Goal: Information Seeking & Learning: Learn about a topic

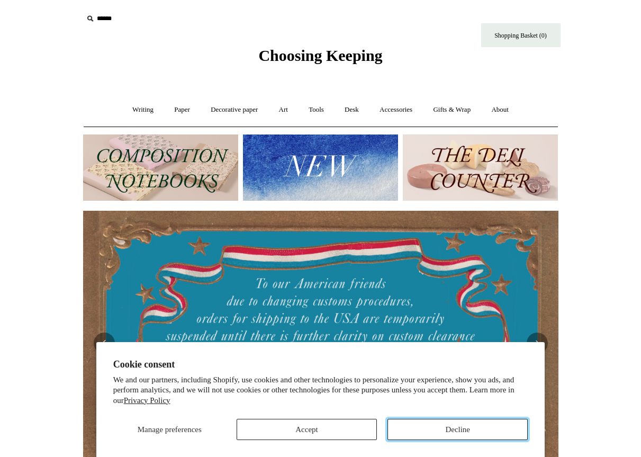
click at [400, 426] on button "Decline" at bounding box center [458, 429] width 140 height 21
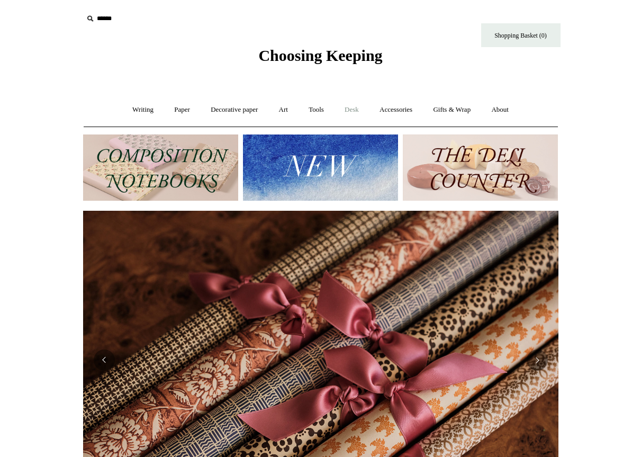
click at [359, 110] on link "Desk +" at bounding box center [351, 110] width 33 height 28
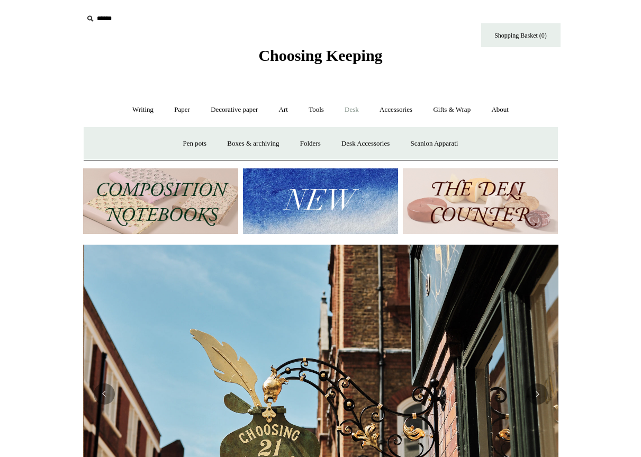
scroll to position [0, 476]
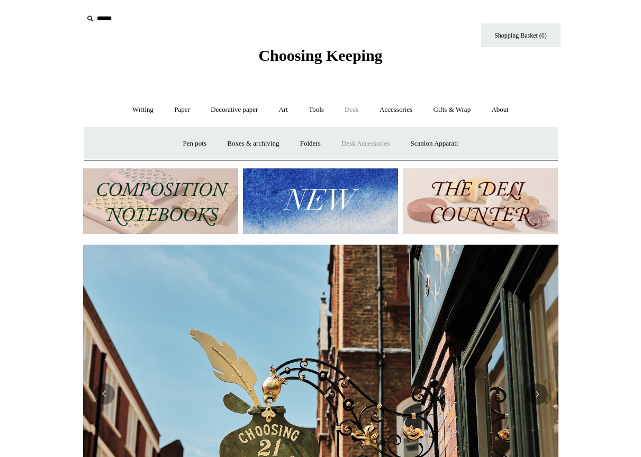
click at [369, 138] on link "Desk Accessories" at bounding box center [365, 144] width 67 height 28
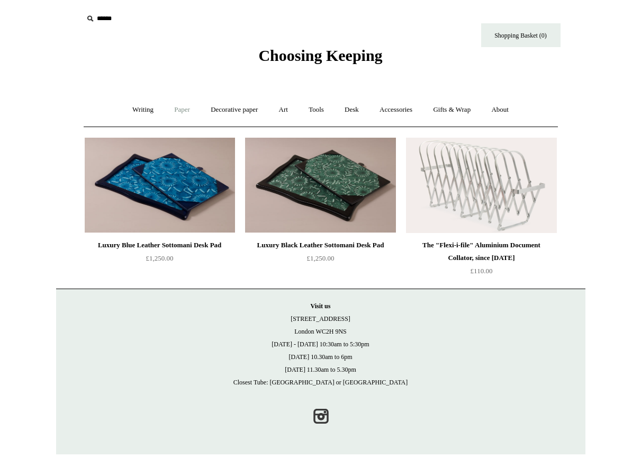
click at [173, 110] on link "Paper +" at bounding box center [182, 110] width 35 height 28
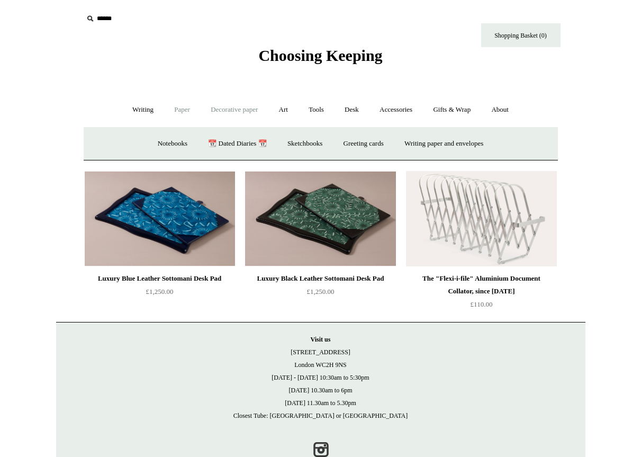
click at [235, 108] on link "Decorative paper +" at bounding box center [234, 110] width 66 height 28
click at [153, 140] on link "All" at bounding box center [160, 144] width 28 height 28
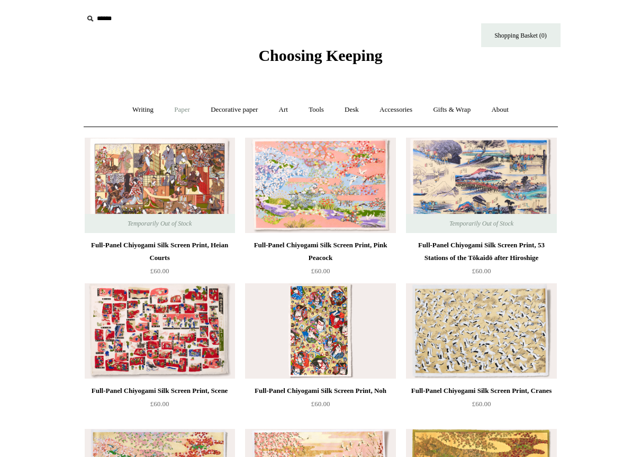
click at [181, 109] on link "Paper +" at bounding box center [182, 110] width 35 height 28
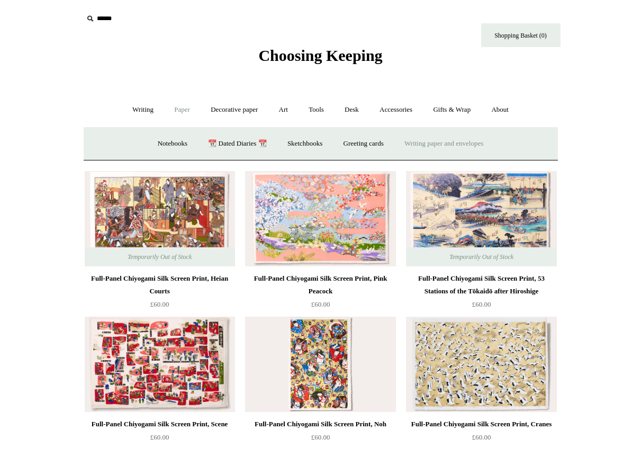
click at [423, 142] on link "Writing paper and envelopes +" at bounding box center [444, 144] width 98 height 28
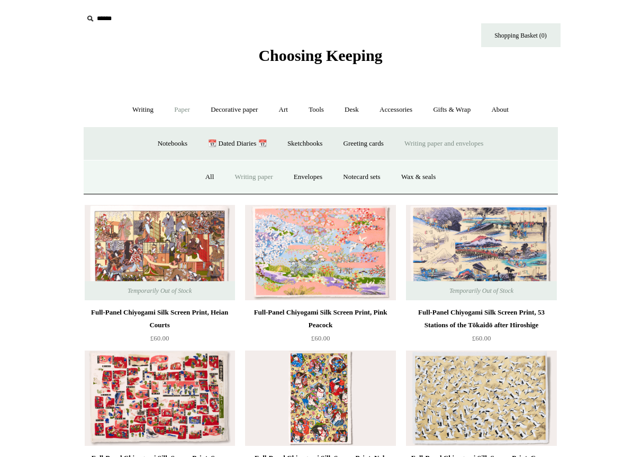
click at [255, 177] on link "Writing paper" at bounding box center [254, 177] width 57 height 28
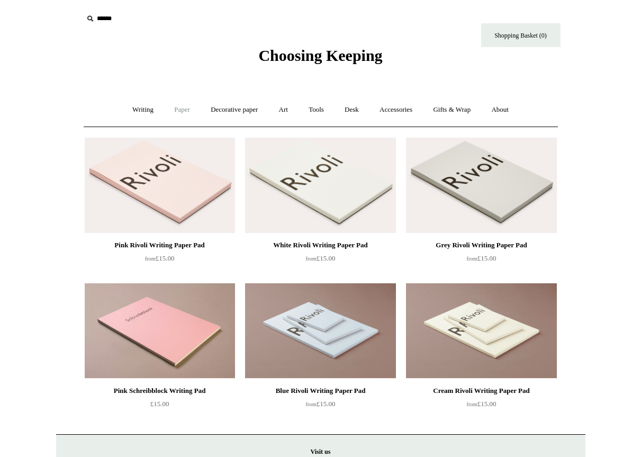
click at [177, 112] on link "Paper +" at bounding box center [182, 110] width 35 height 28
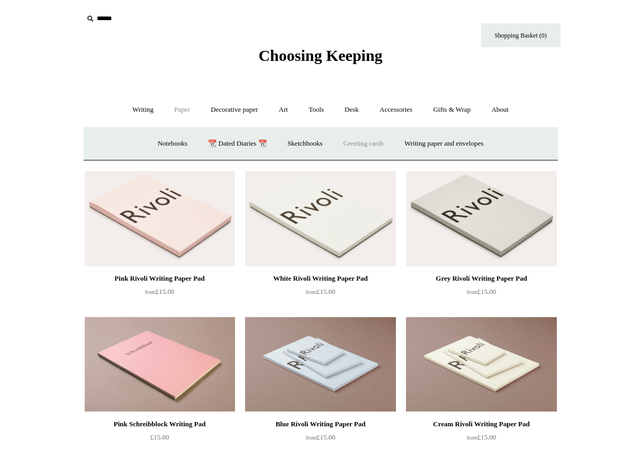
click at [365, 142] on link "Greeting cards +" at bounding box center [363, 144] width 59 height 28
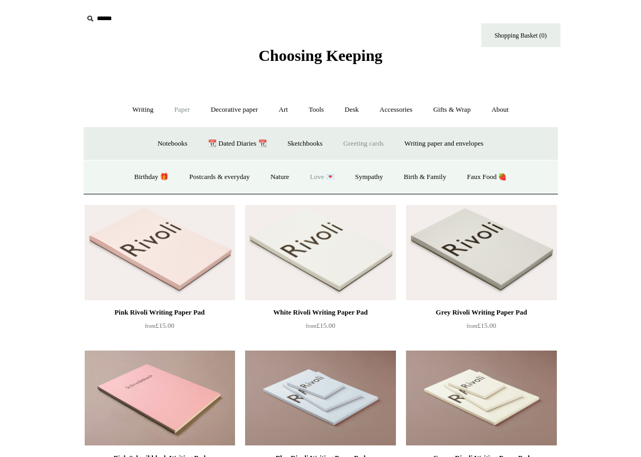
click at [316, 178] on link "Love 💌" at bounding box center [322, 177] width 43 height 28
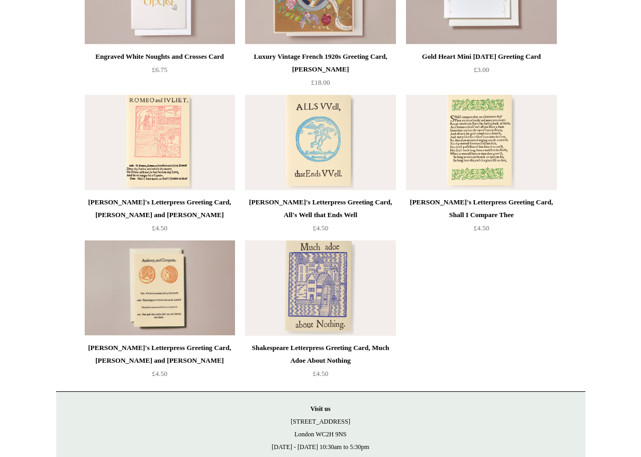
scroll to position [953, 0]
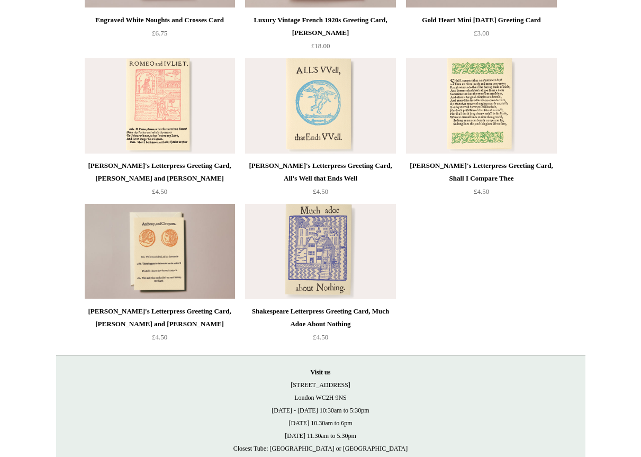
click at [472, 82] on img at bounding box center [481, 105] width 150 height 95
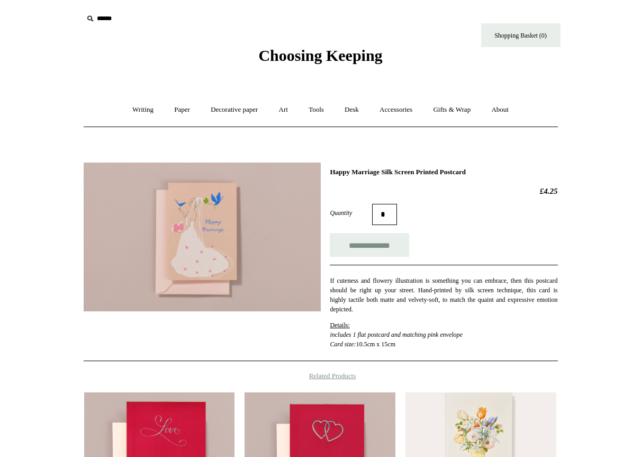
click at [180, 234] on img at bounding box center [202, 237] width 237 height 149
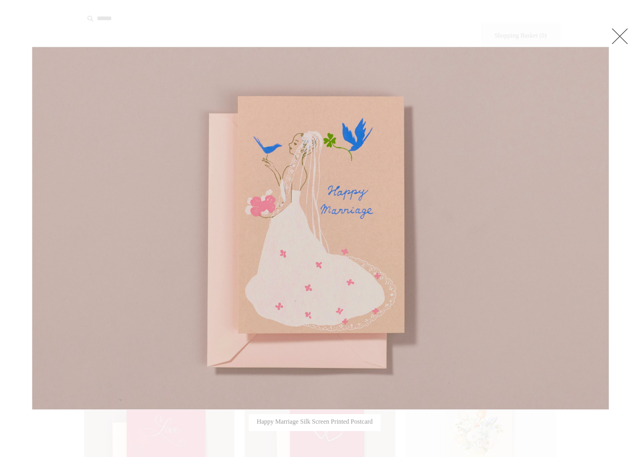
click at [621, 32] on link at bounding box center [620, 35] width 21 height 21
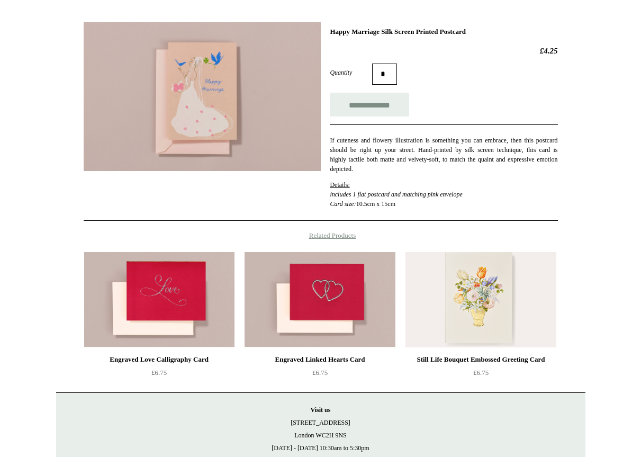
scroll to position [159, 0]
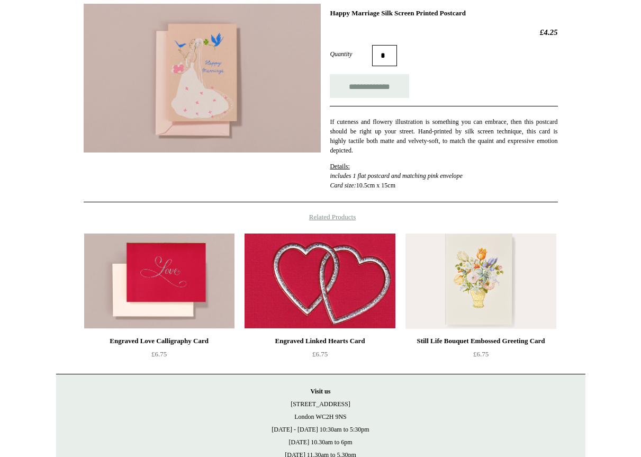
click at [322, 267] on img at bounding box center [320, 281] width 150 height 95
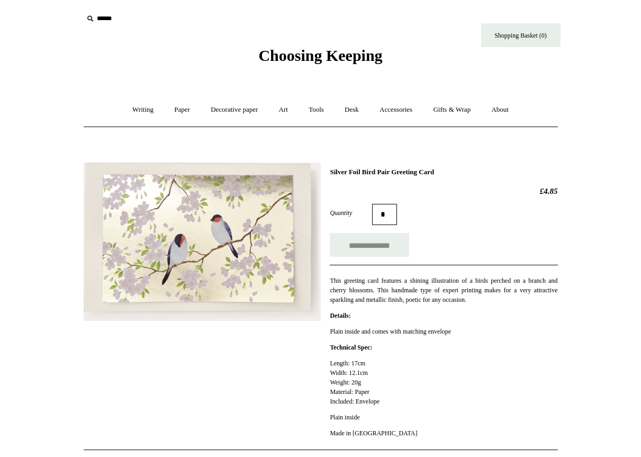
click at [207, 243] on img at bounding box center [202, 242] width 237 height 158
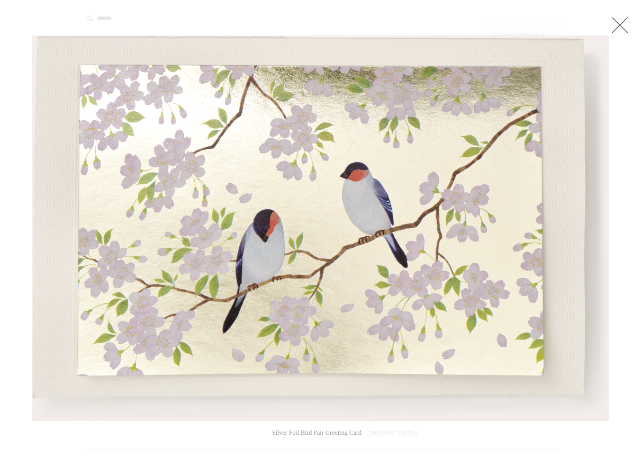
click at [615, 21] on link at bounding box center [620, 24] width 21 height 21
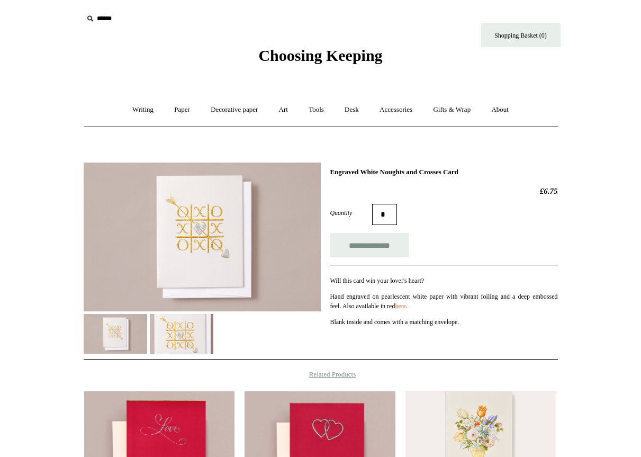
click at [195, 246] on img at bounding box center [202, 237] width 237 height 149
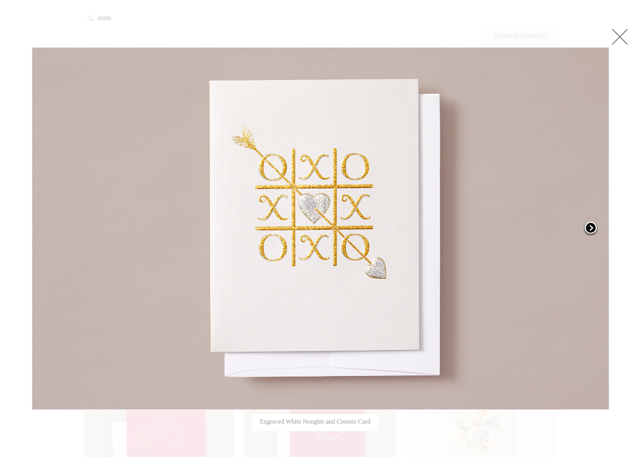
click at [592, 226] on span at bounding box center [591, 229] width 16 height 16
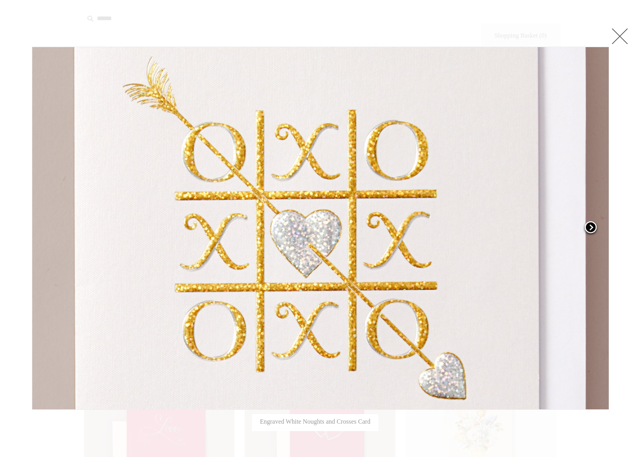
click at [592, 226] on span at bounding box center [591, 228] width 16 height 16
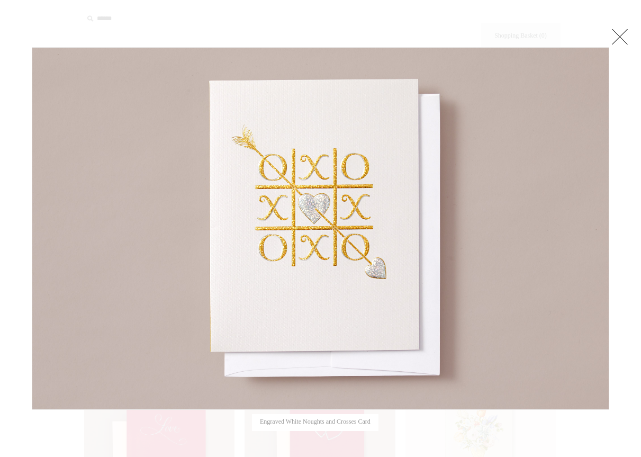
click at [639, 221] on div at bounding box center [320, 348] width 641 height 697
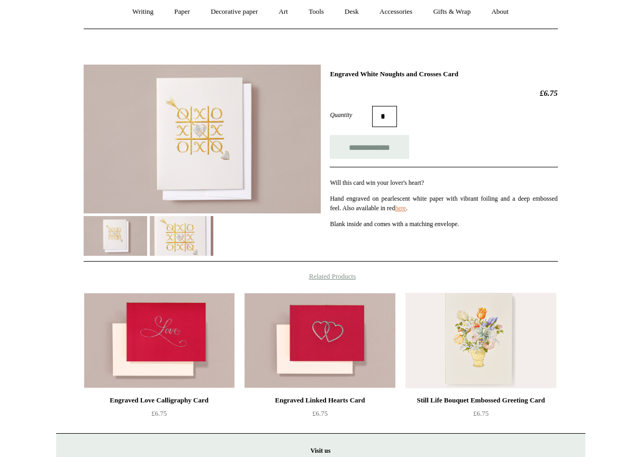
scroll to position [106, 0]
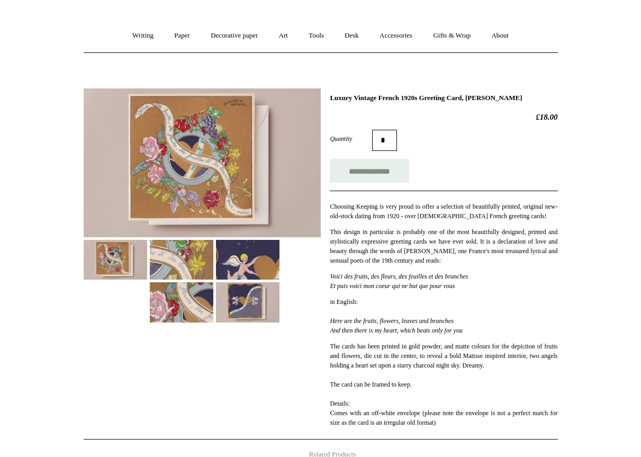
scroll to position [106, 0]
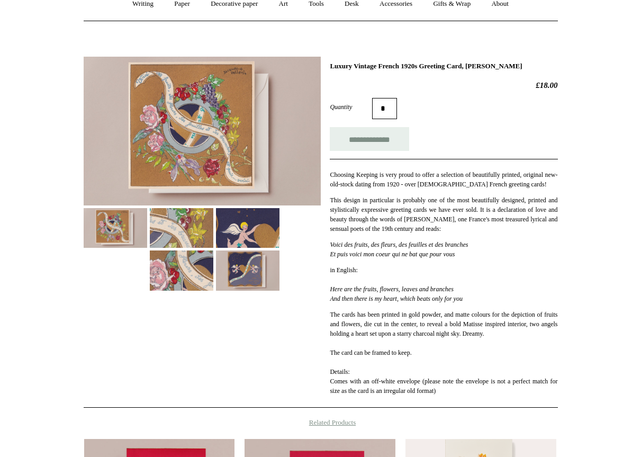
click at [207, 104] on img at bounding box center [202, 131] width 237 height 149
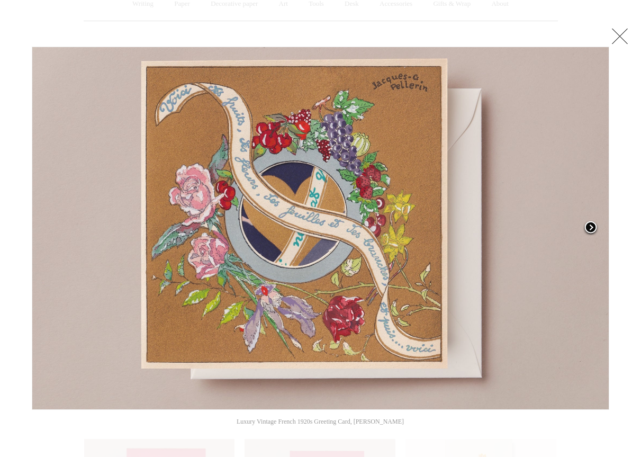
click at [590, 227] on span at bounding box center [591, 228] width 16 height 16
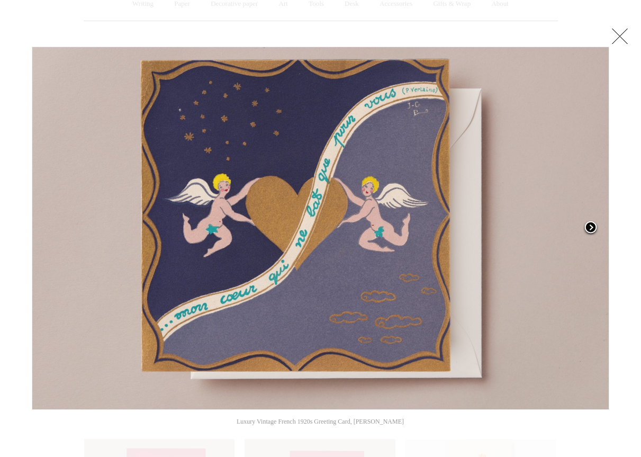
click at [590, 225] on span at bounding box center [591, 228] width 16 height 16
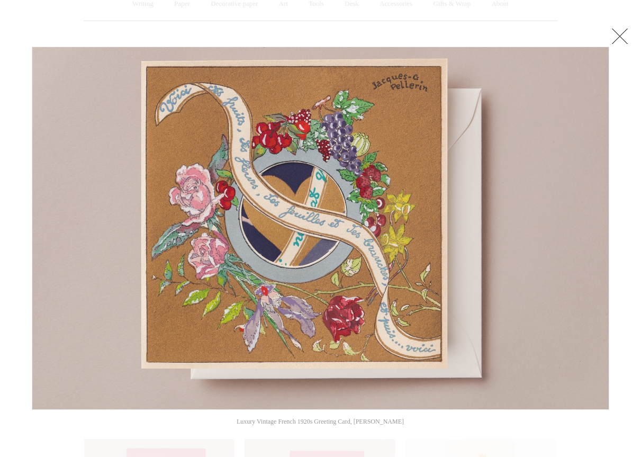
click at [621, 181] on div at bounding box center [320, 329] width 641 height 871
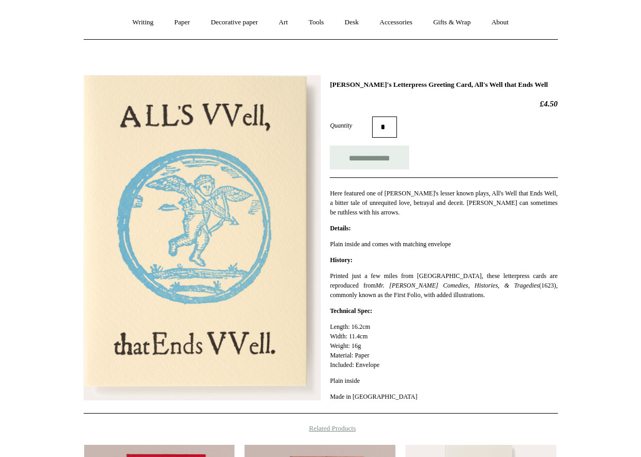
scroll to position [106, 0]
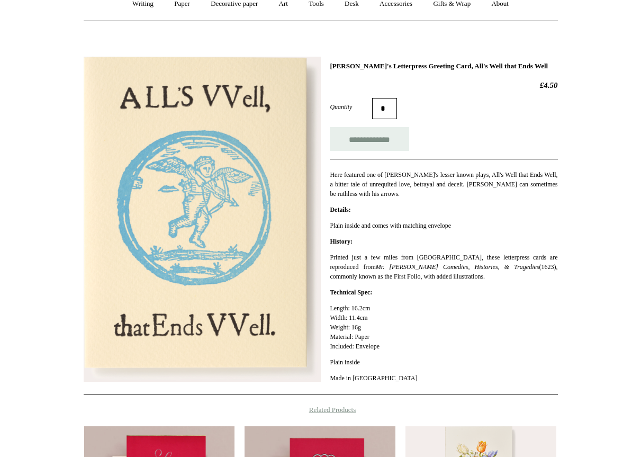
click at [197, 224] on img at bounding box center [202, 220] width 237 height 326
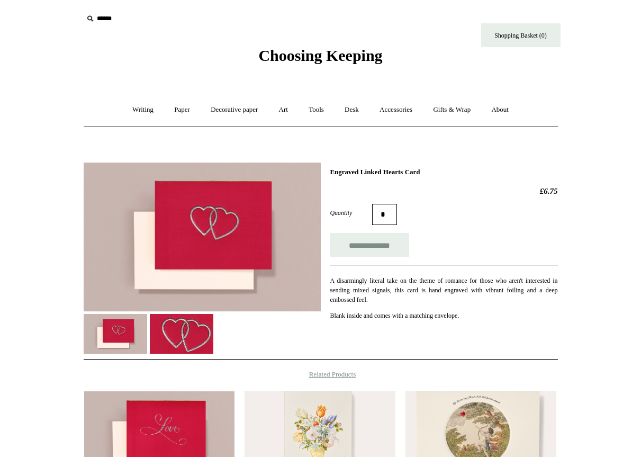
click at [199, 229] on img at bounding box center [202, 237] width 237 height 149
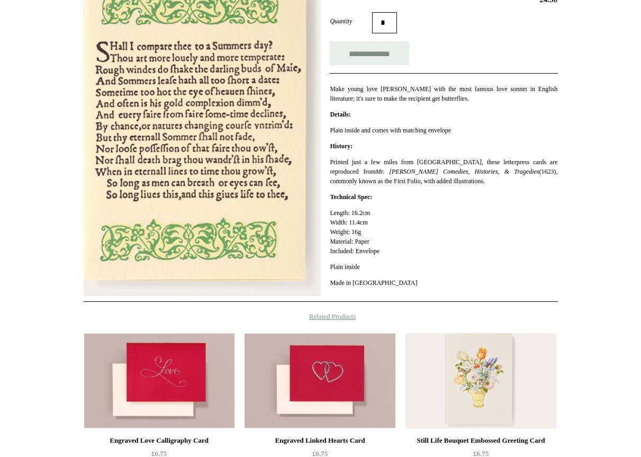
scroll to position [212, 0]
